Goal: Contribute content: Contribute content

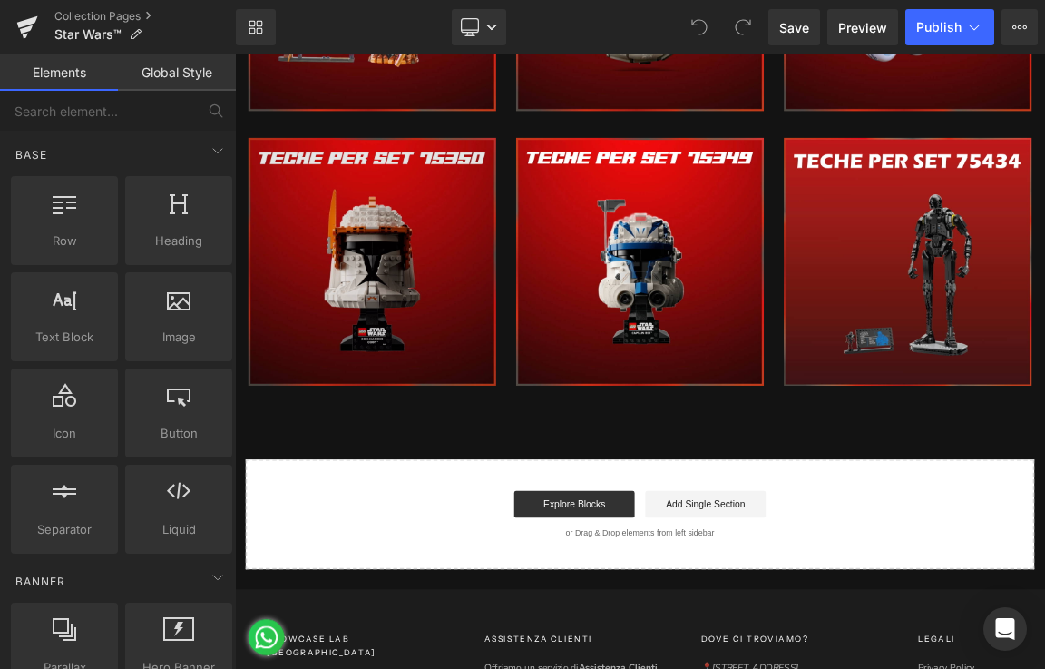
scroll to position [7531, 0]
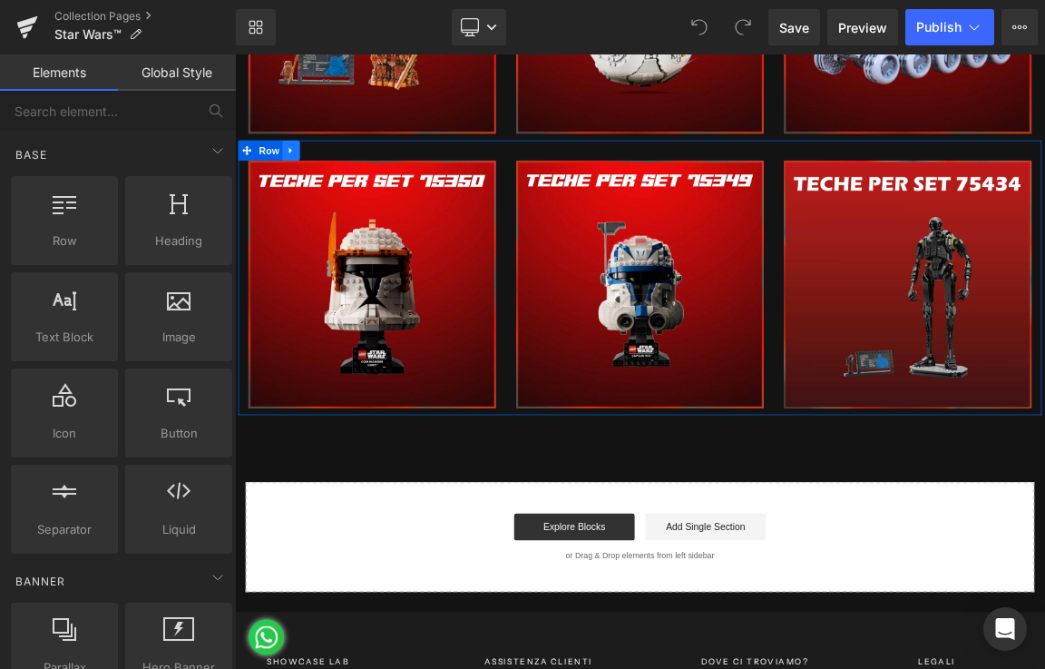
click at [308, 181] on icon at bounding box center [310, 185] width 4 height 8
click at [332, 179] on icon at bounding box center [334, 185] width 13 height 13
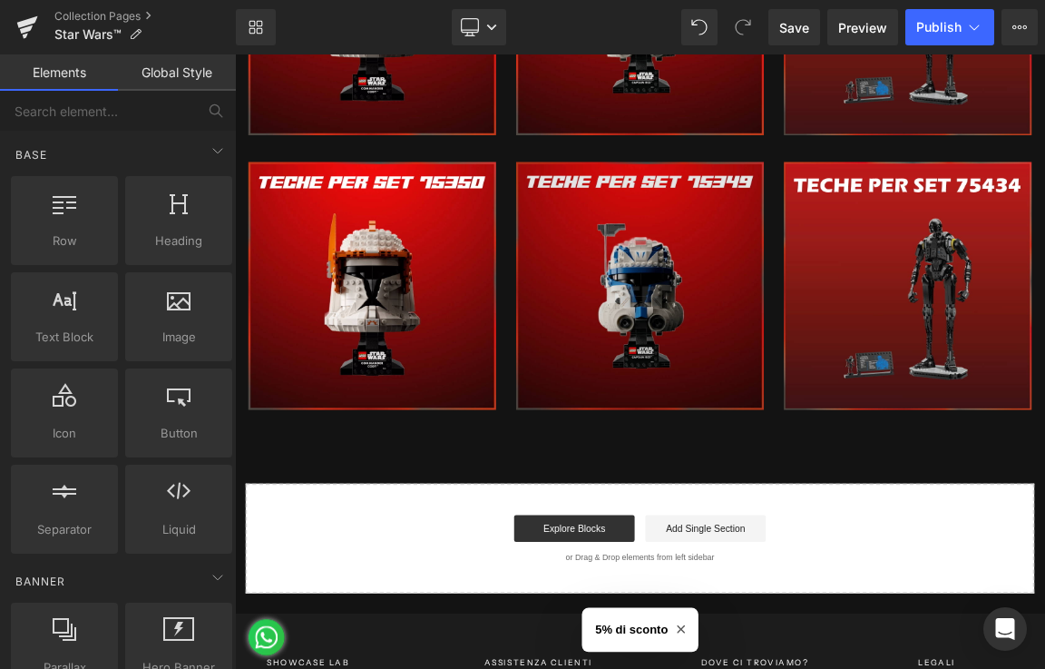
scroll to position [7903, 0]
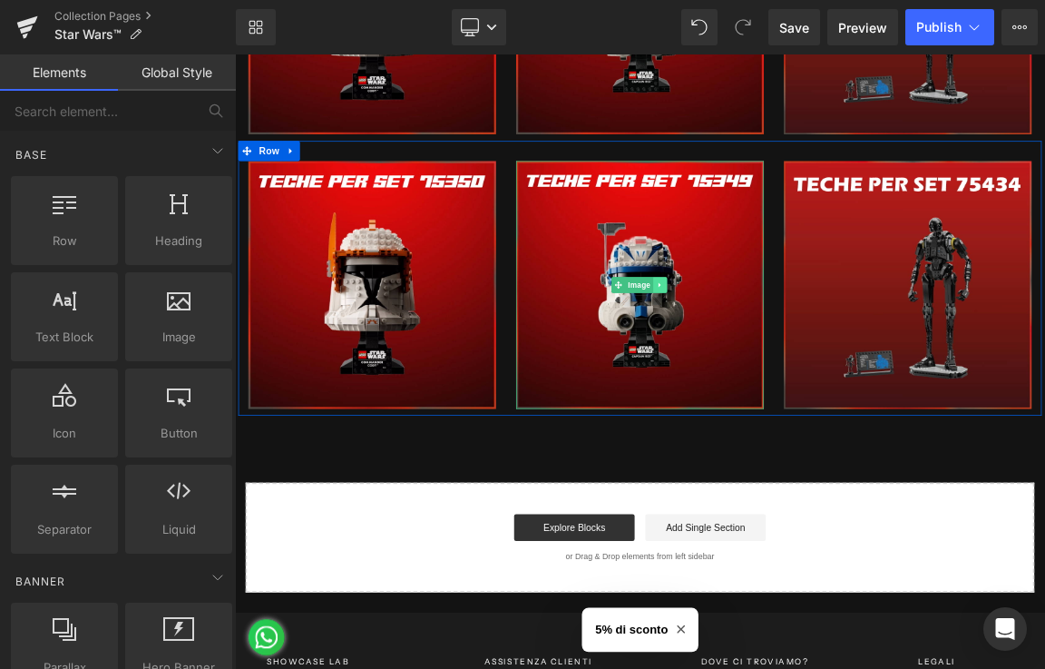
click at [807, 361] on icon at bounding box center [811, 366] width 10 height 11
click at [816, 362] on icon at bounding box center [821, 367] width 10 height 10
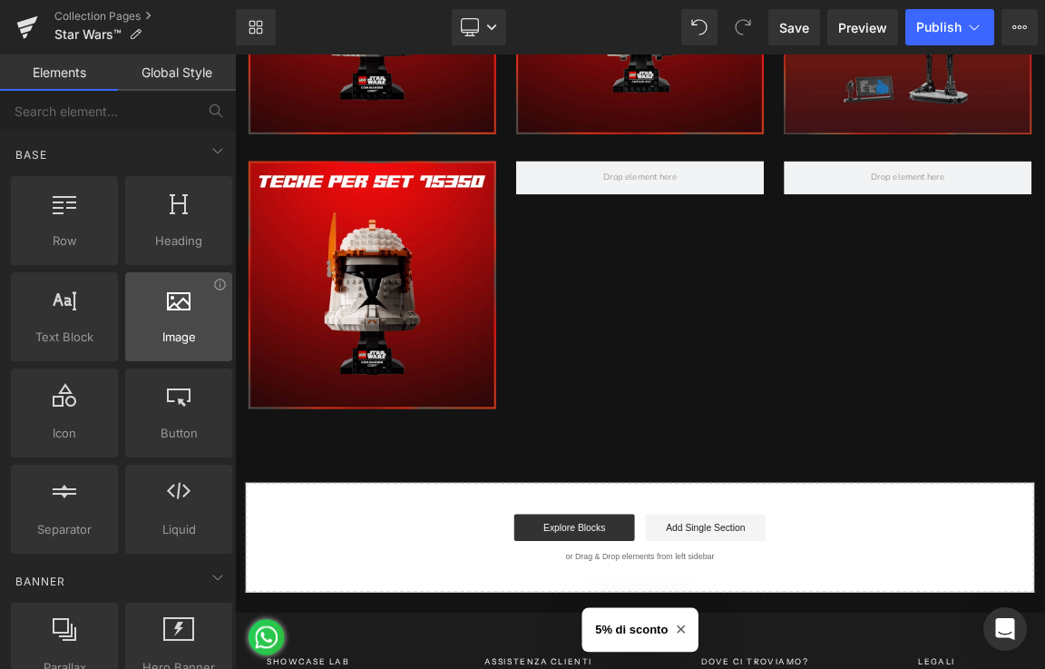
click at [209, 314] on div at bounding box center [179, 307] width 96 height 41
drag, startPoint x: 218, startPoint y: 317, endPoint x: 230, endPoint y: 312, distance: 13.5
click at [218, 318] on div at bounding box center [179, 307] width 96 height 41
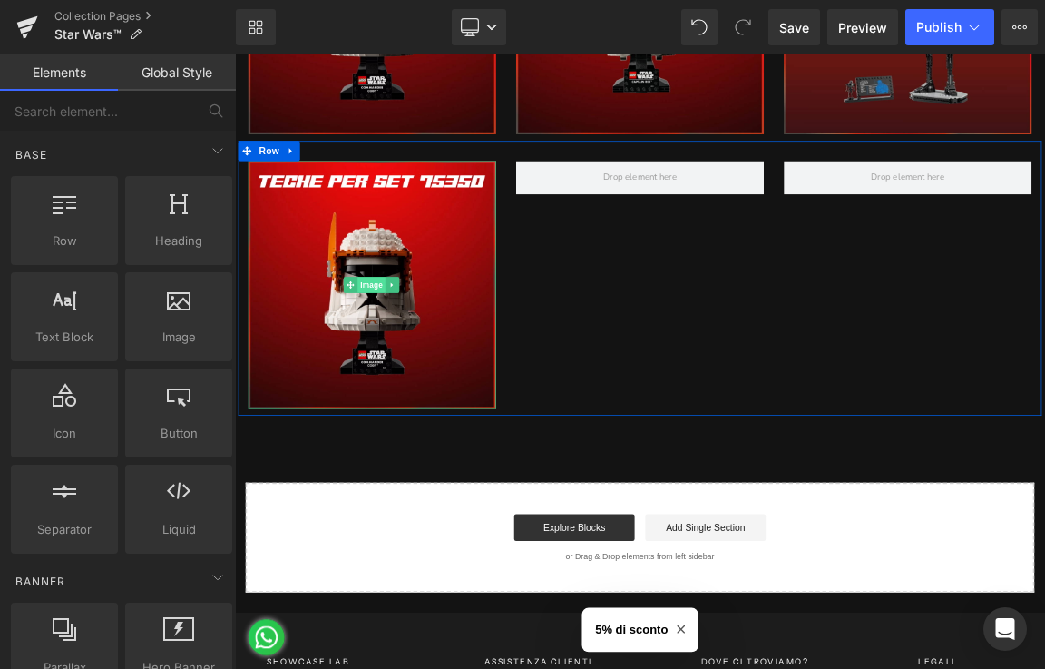
drag, startPoint x: 392, startPoint y: 327, endPoint x: 414, endPoint y: 317, distance: 24.0
click at [396, 356] on link "Image" at bounding box center [410, 367] width 56 height 22
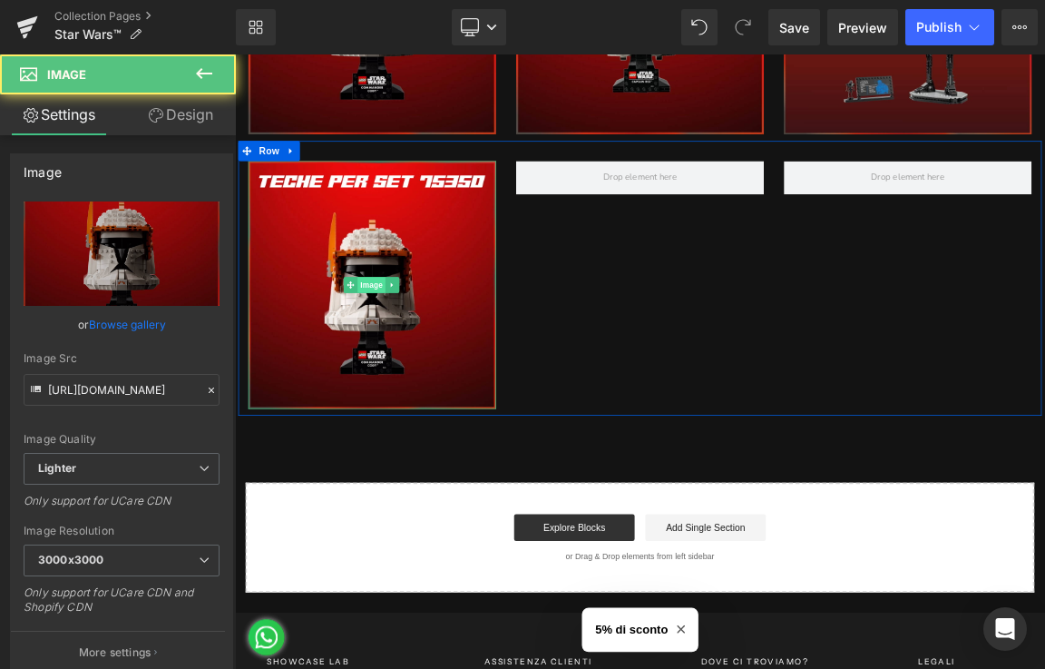
click at [417, 356] on span "Image" at bounding box center [420, 367] width 38 height 22
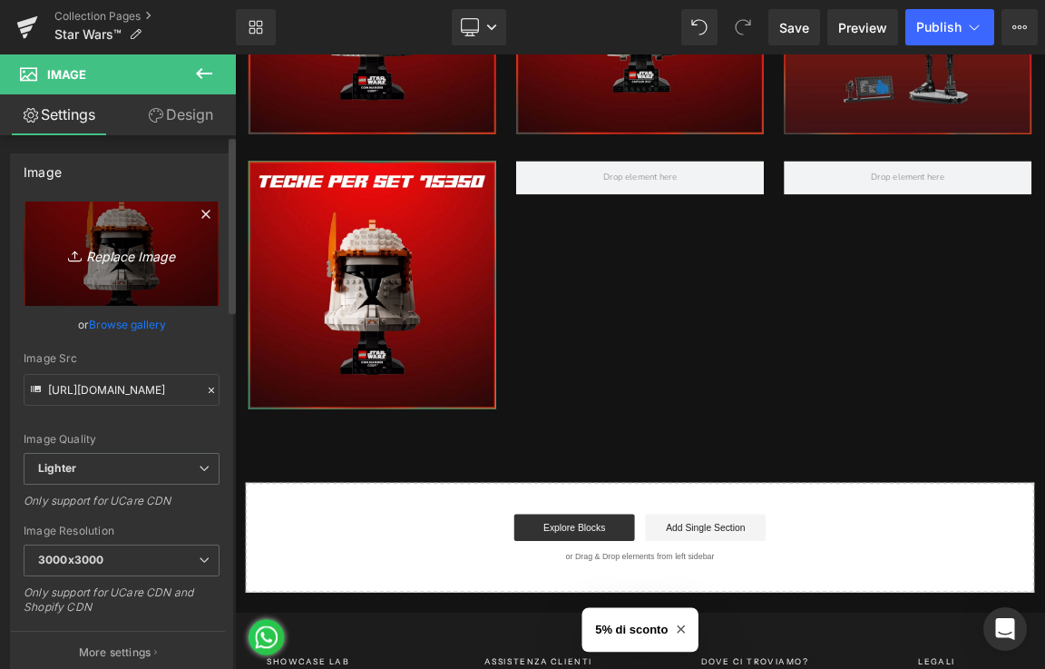
click at [122, 261] on icon "Replace Image" at bounding box center [121, 253] width 145 height 23
type input "C:\fakepath\MORTE.jpg"
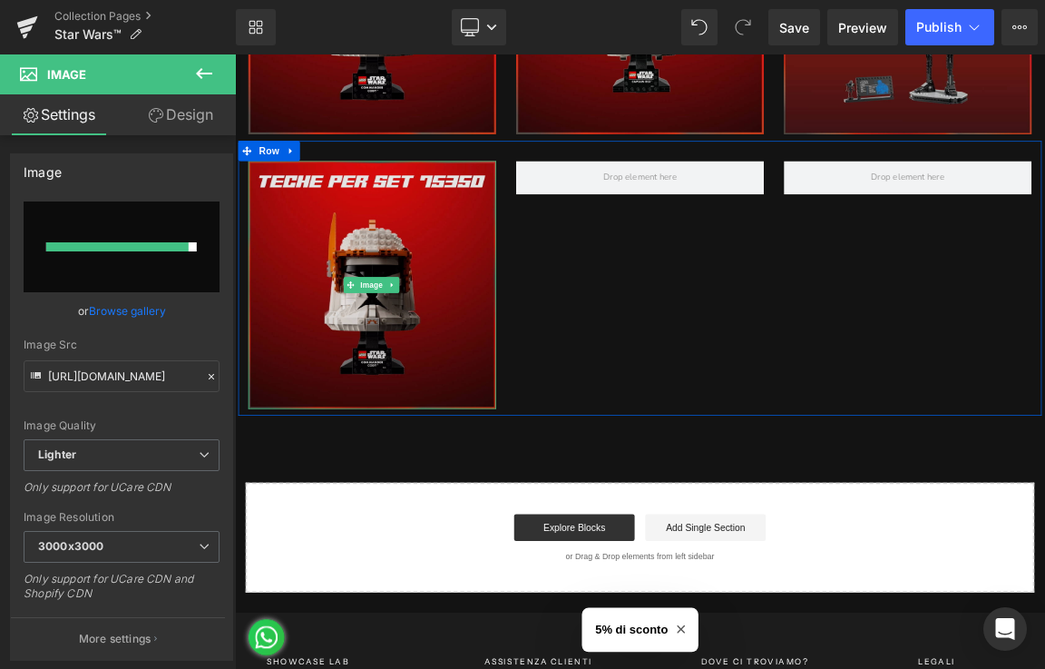
type input "[URL][DOMAIN_NAME]"
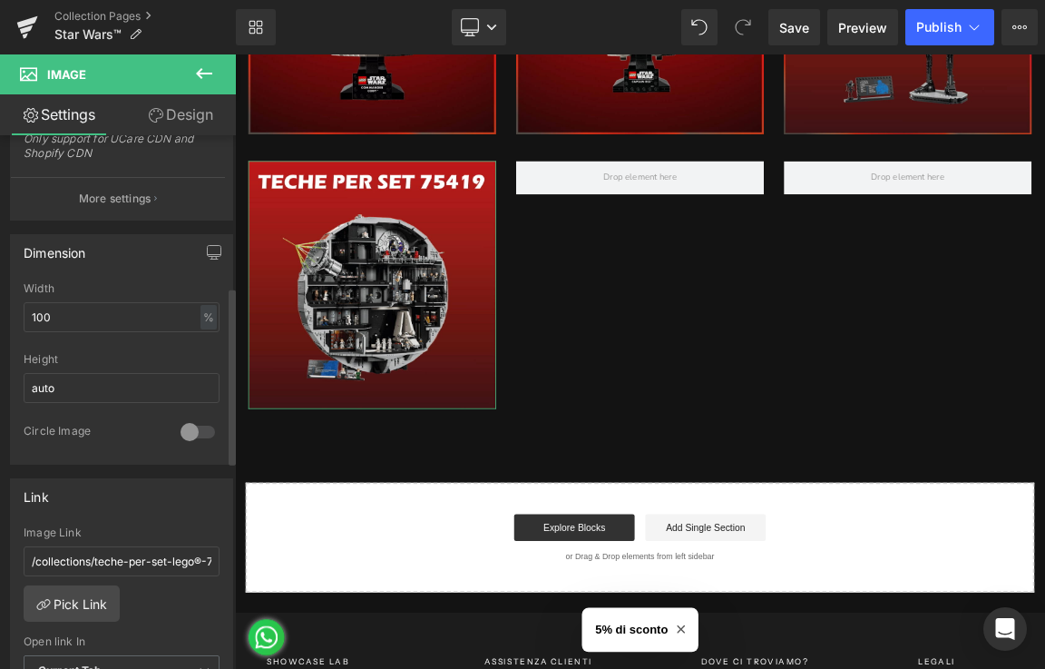
scroll to position [544, 0]
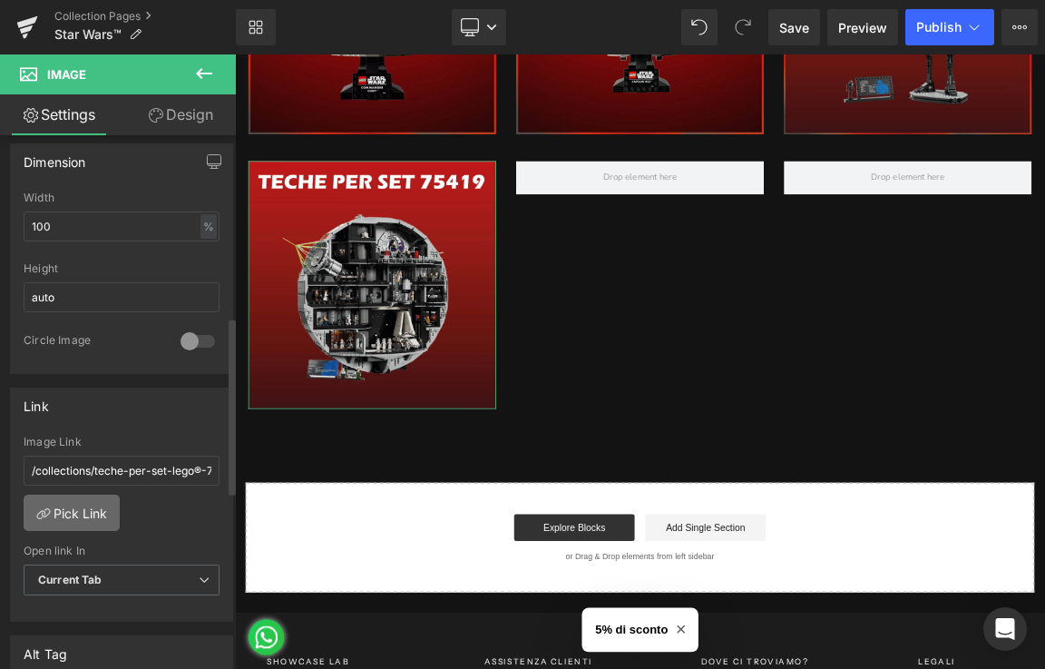
click at [86, 498] on link "Pick Link" at bounding box center [72, 512] width 96 height 36
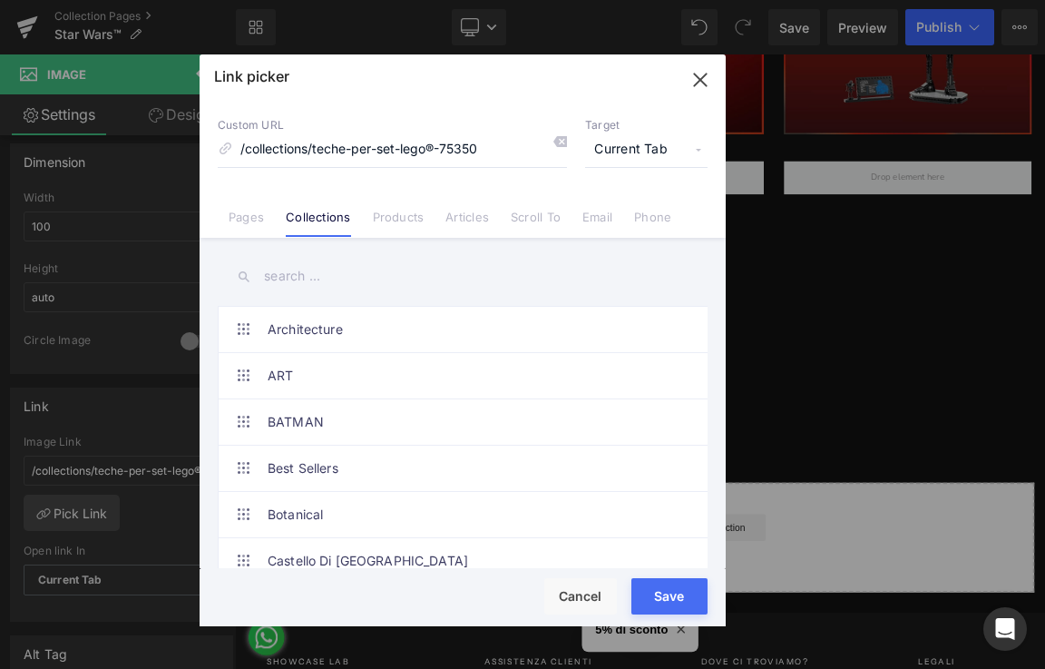
drag, startPoint x: 487, startPoint y: 155, endPoint x: 230, endPoint y: 191, distance: 260.2
click at [230, 186] on div "Custom URL /collections/teche-per-set-lego®-75350 Target Current Tab Current Ta…" at bounding box center [463, 169] width 526 height 138
click at [285, 278] on input "text" at bounding box center [463, 276] width 490 height 41
click at [570, 135] on div "Custom URL /collections/teche-per-set-lego®-75350 Target Current Tab Current Ta…" at bounding box center [463, 142] width 490 height 49
click at [562, 140] on icon at bounding box center [560, 141] width 15 height 15
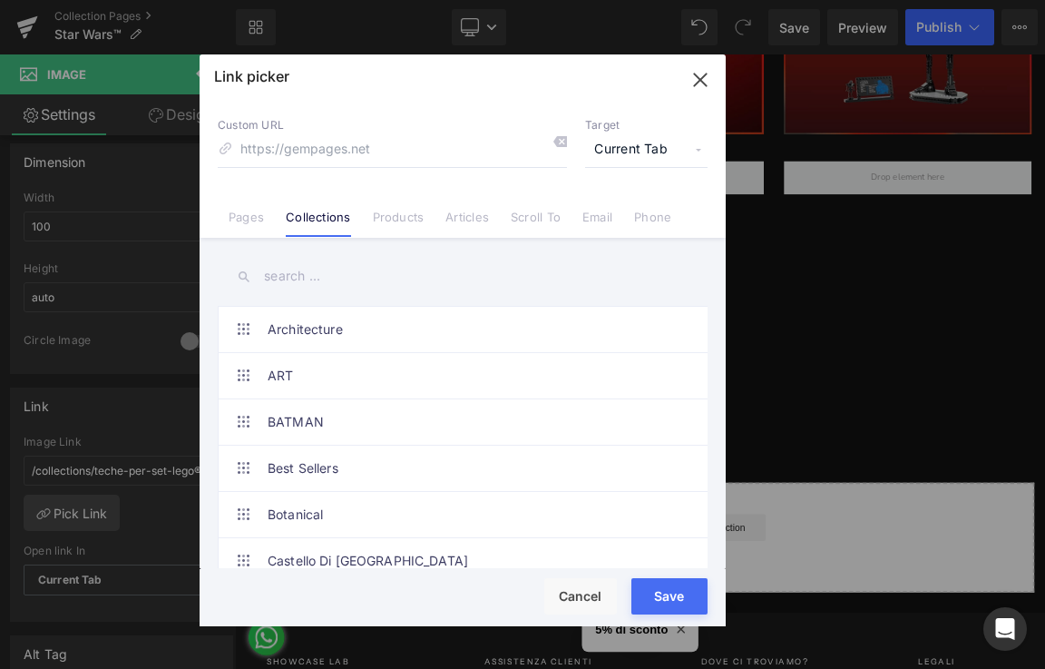
click at [341, 281] on input "text" at bounding box center [463, 276] width 490 height 41
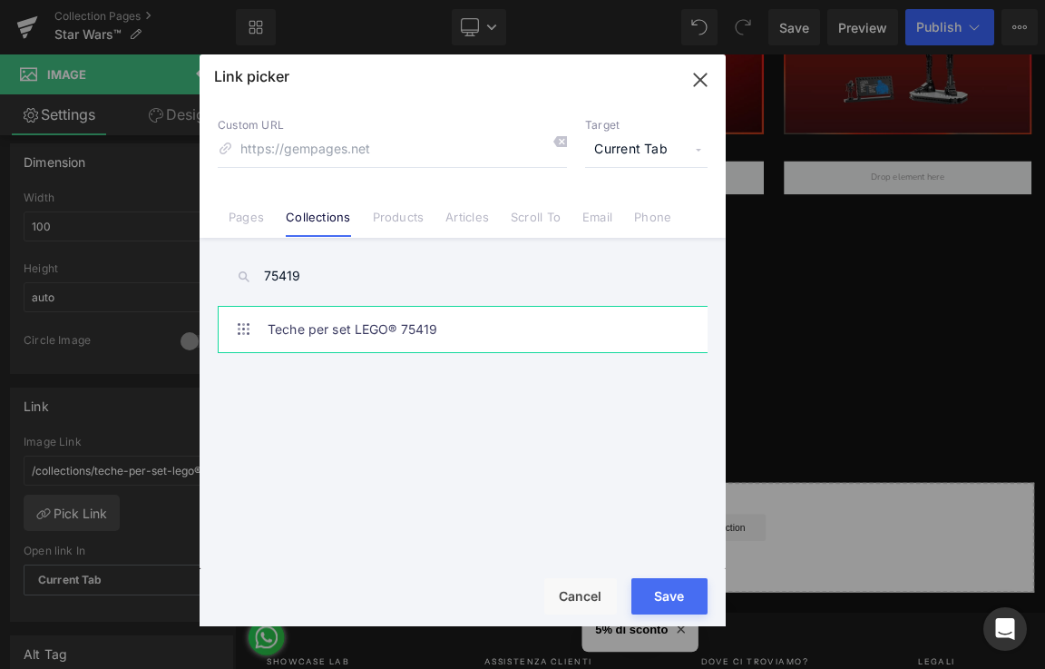
type input "75419"
drag, startPoint x: 354, startPoint y: 324, endPoint x: 372, endPoint y: 345, distance: 27.7
click at [356, 324] on link "Teche per set LEGO® 75419" at bounding box center [467, 329] width 399 height 45
type input "/collections/teche-per-set-lego®-75419"
click at [663, 585] on button "Save" at bounding box center [669, 596] width 76 height 36
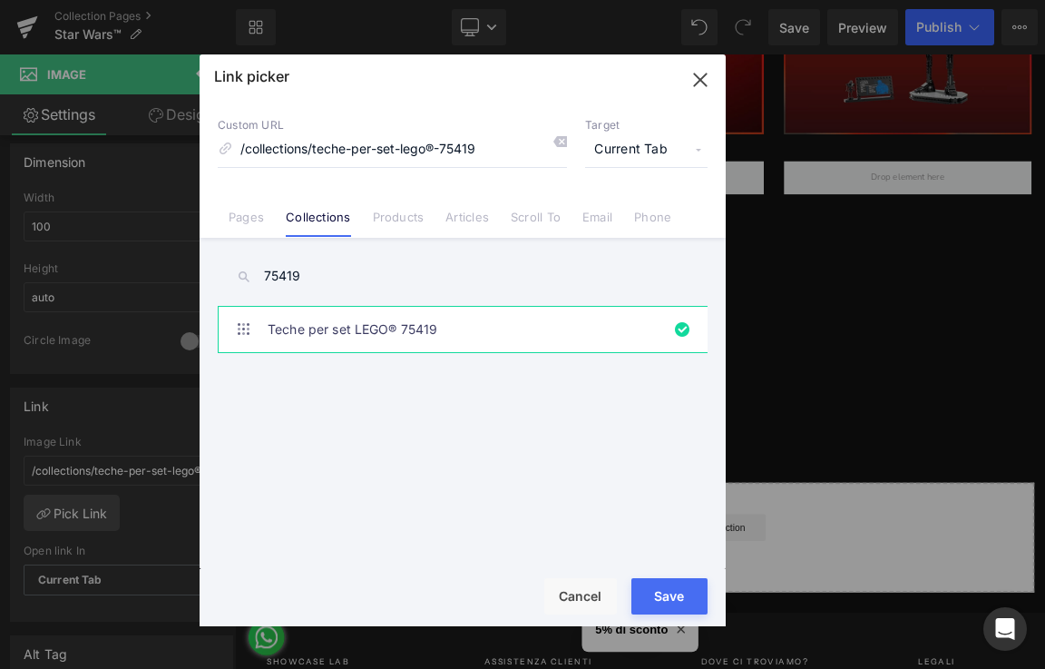
type input "/collections/teche-per-set-lego®-75419"
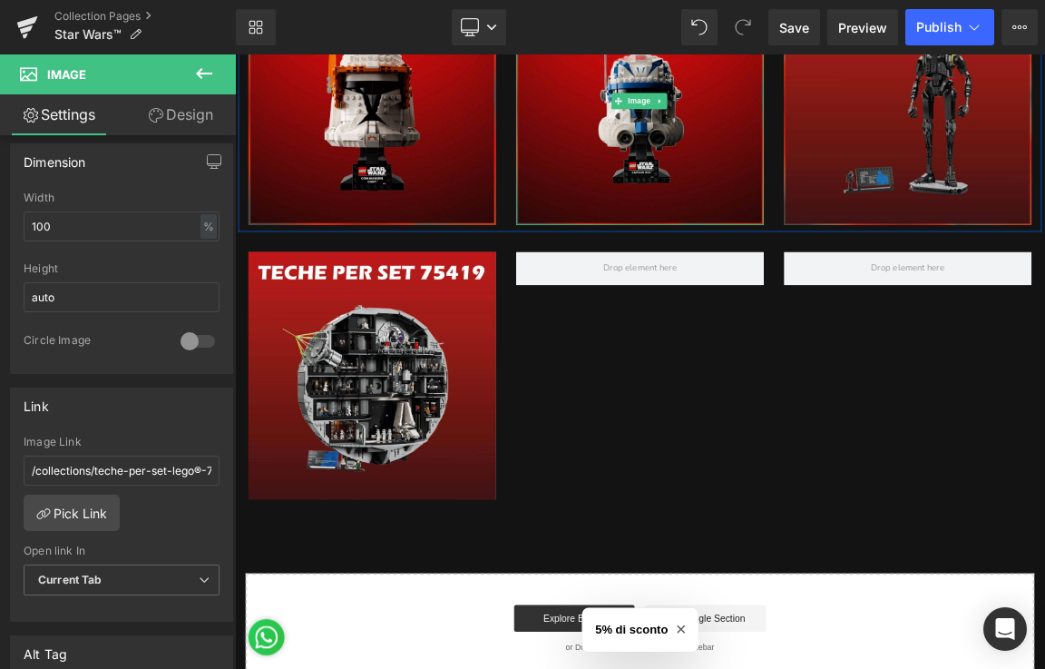
scroll to position [7812, 0]
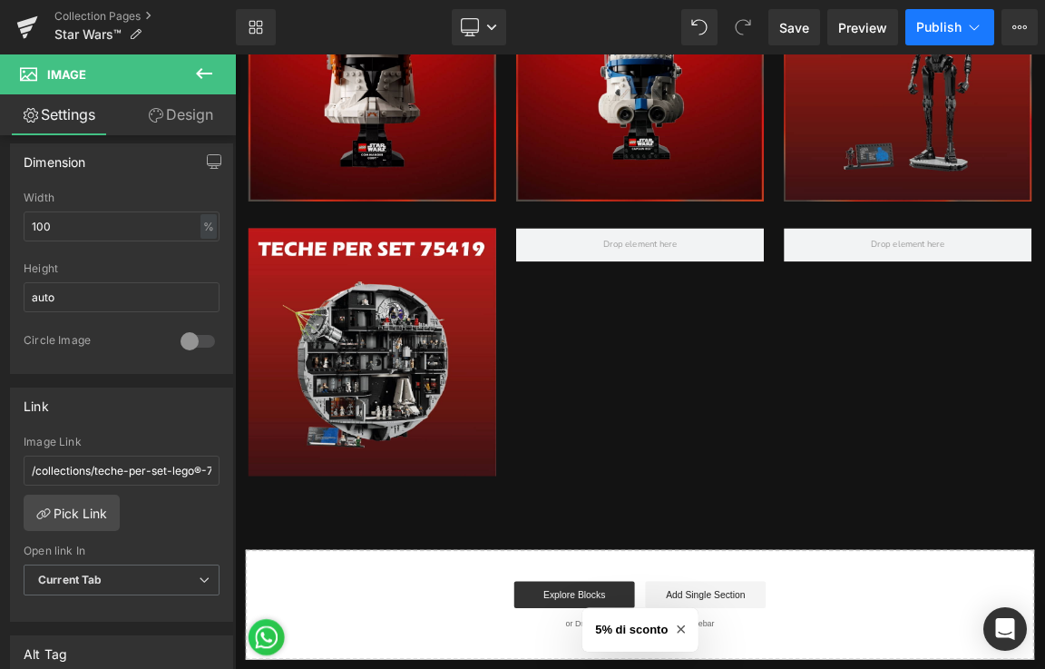
click at [947, 26] on span "Publish" at bounding box center [938, 27] width 45 height 15
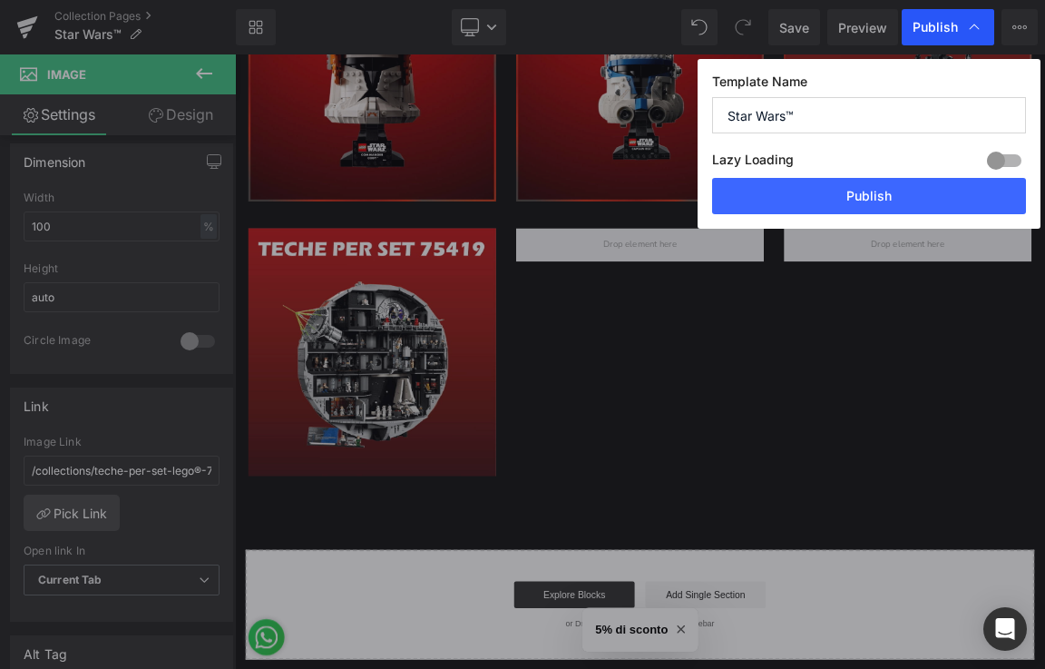
click at [941, 23] on span "Publish" at bounding box center [935, 27] width 45 height 16
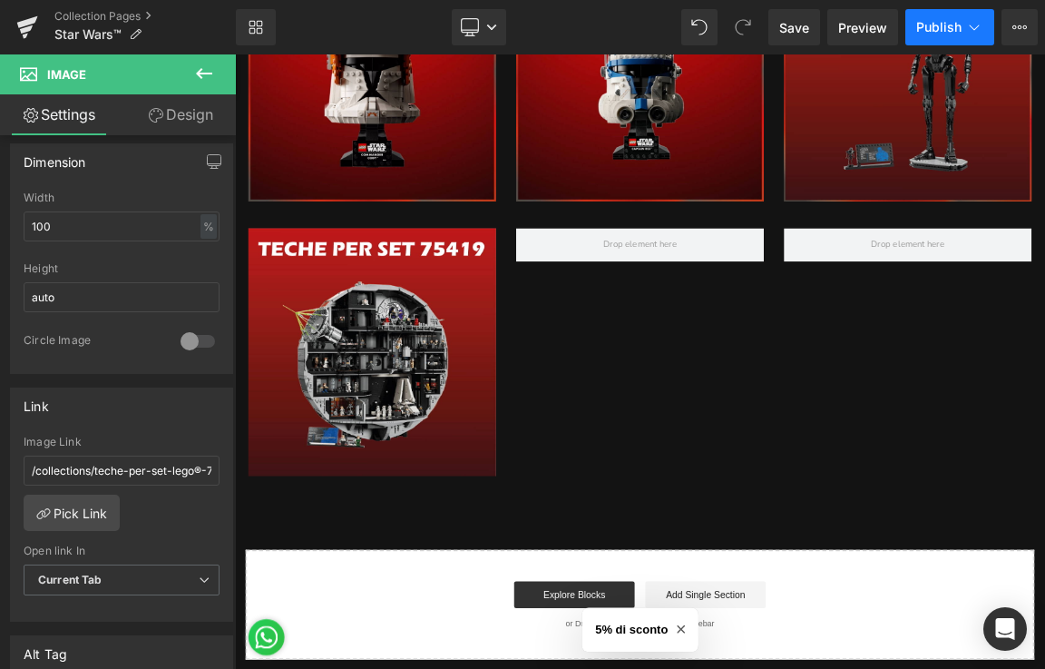
click at [939, 25] on span "Publish" at bounding box center [938, 27] width 45 height 15
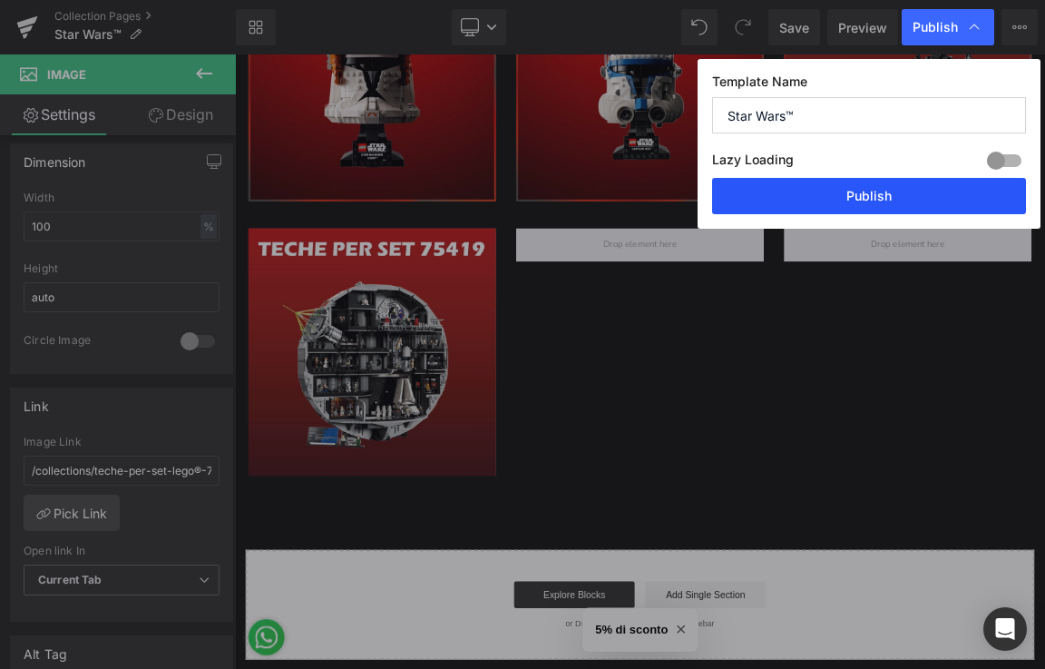
click at [873, 206] on button "Publish" at bounding box center [869, 196] width 314 height 36
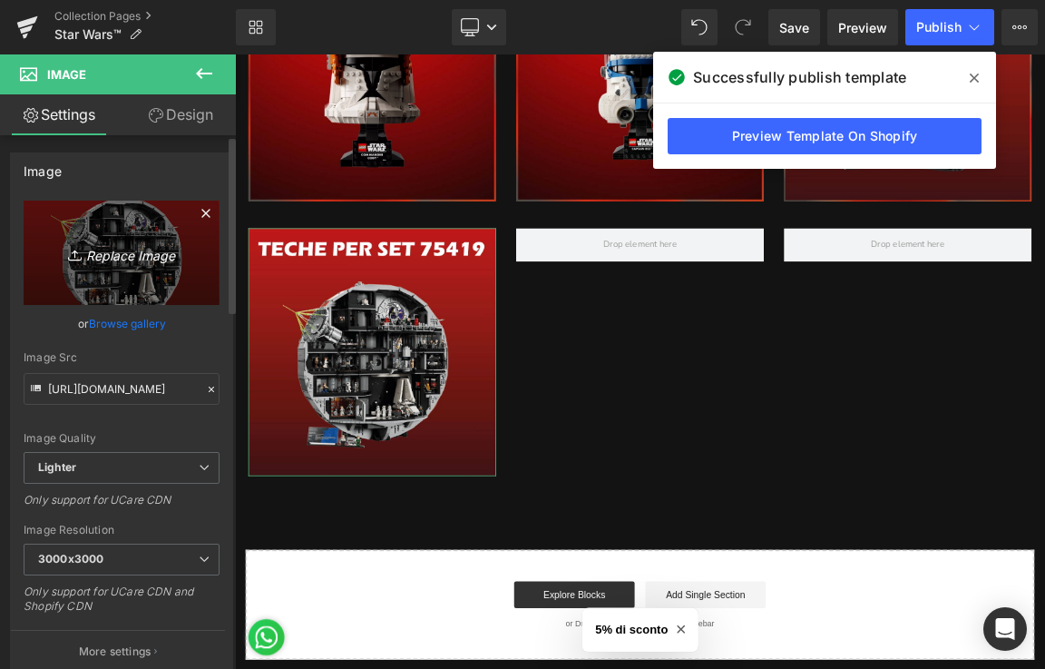
scroll to position [0, 0]
click at [138, 262] on icon "Replace Image" at bounding box center [121, 253] width 145 height 23
type input "C:\fakepath\mm.jpg"
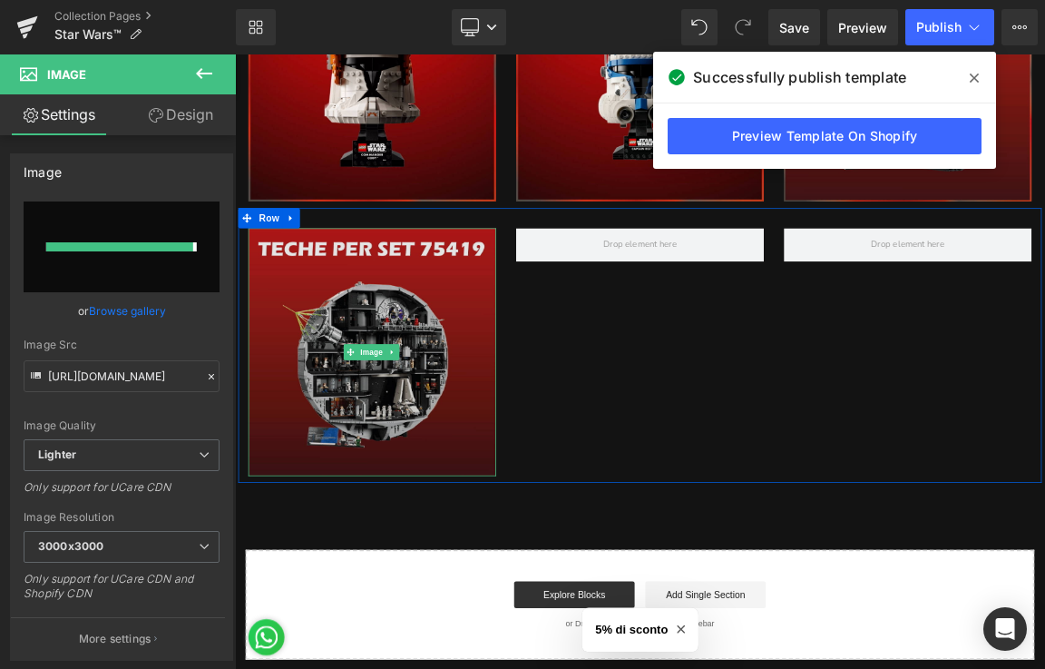
type input "[URL][DOMAIN_NAME]"
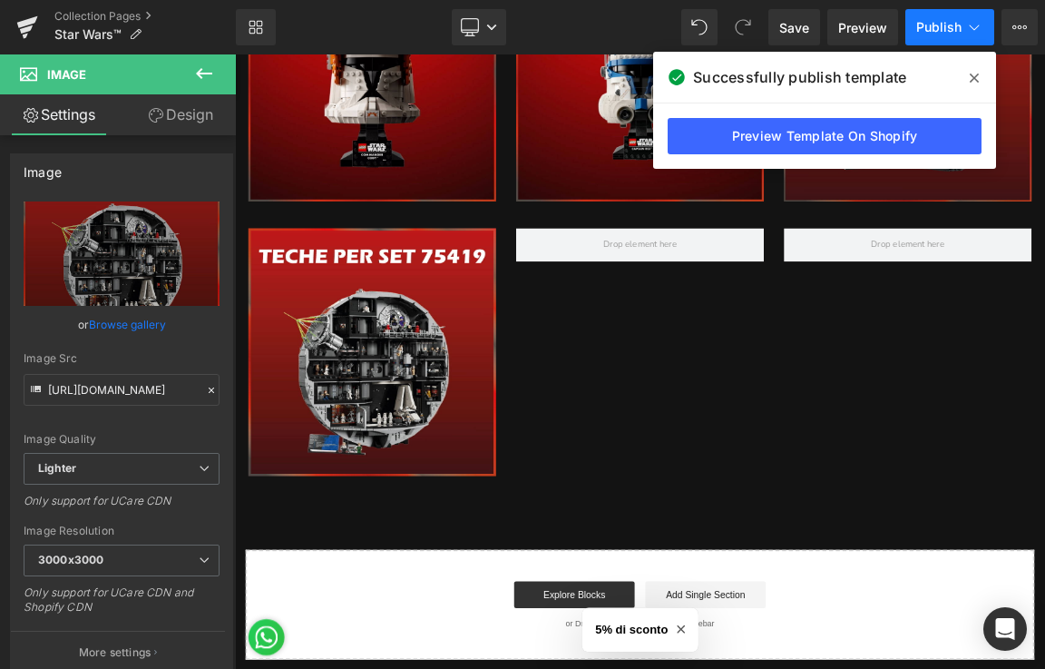
click at [943, 22] on span "Publish" at bounding box center [938, 27] width 45 height 15
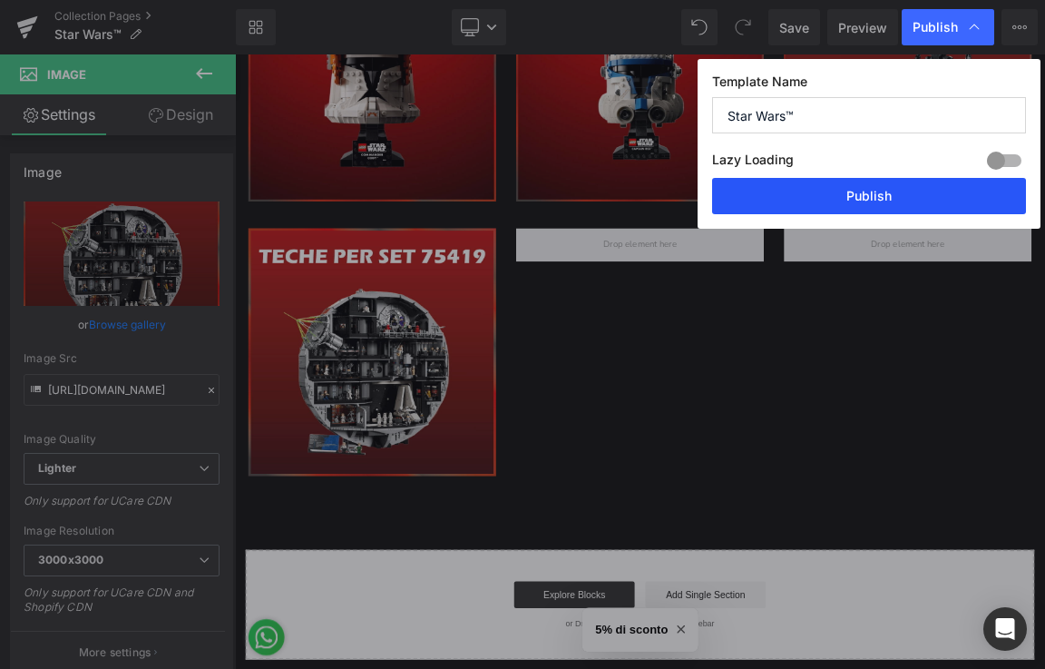
click at [834, 197] on button "Publish" at bounding box center [869, 196] width 314 height 36
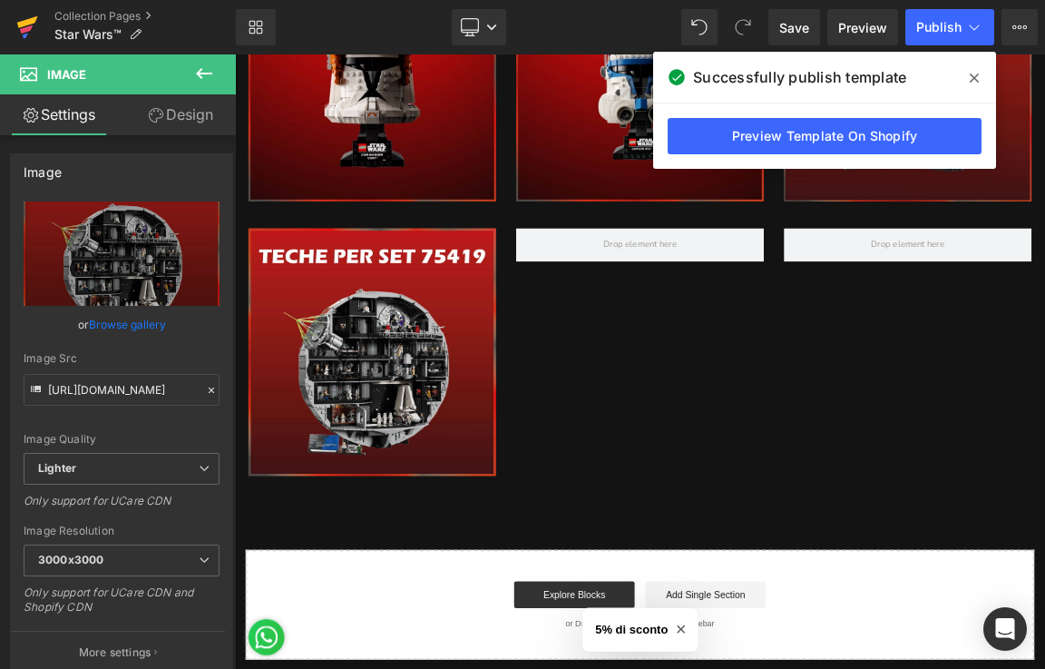
click at [34, 22] on icon at bounding box center [27, 22] width 21 height 12
